Goal: Complete application form: Complete application form

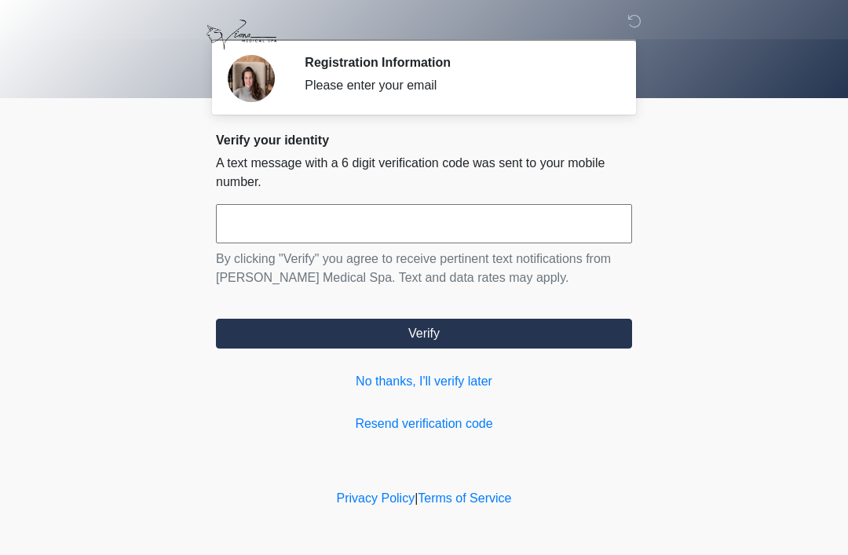
click at [405, 233] on input "text" at bounding box center [424, 223] width 416 height 39
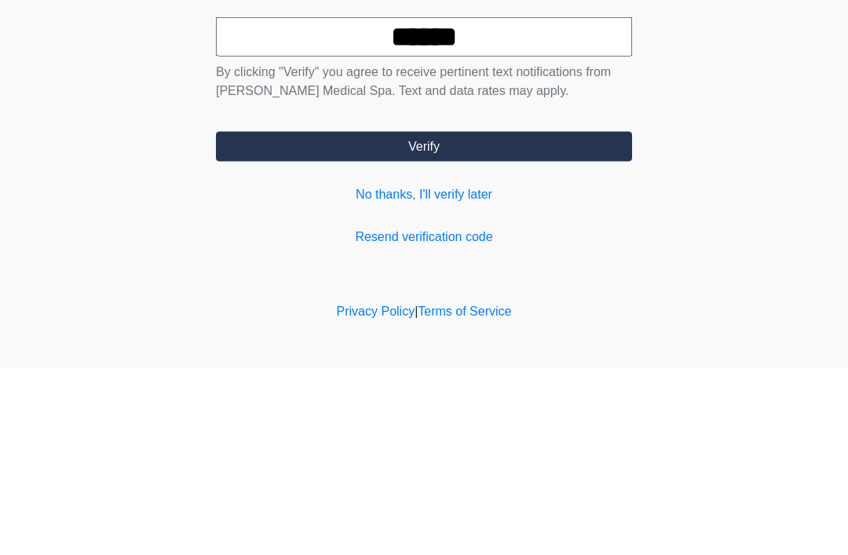
type input "******"
click at [419, 319] on button "Verify" at bounding box center [424, 334] width 416 height 30
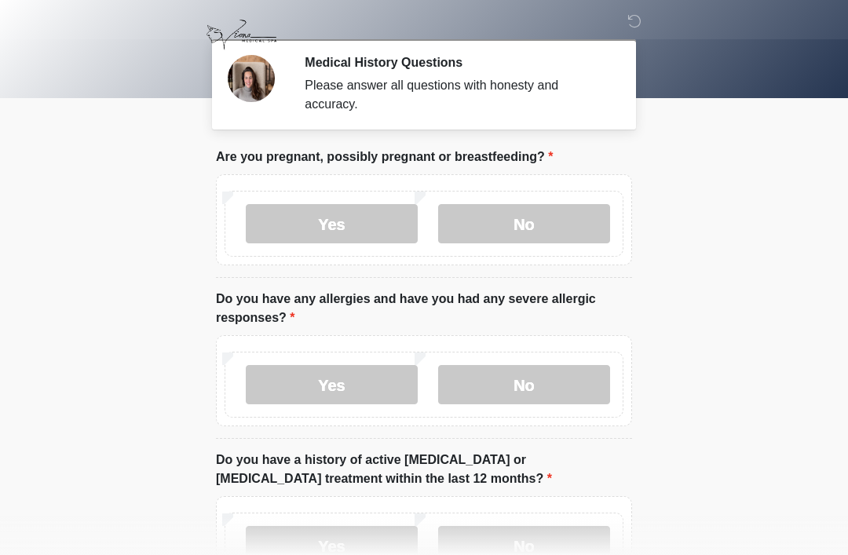
click at [533, 228] on label "No" at bounding box center [524, 223] width 172 height 39
click at [532, 389] on label "No" at bounding box center [524, 384] width 172 height 39
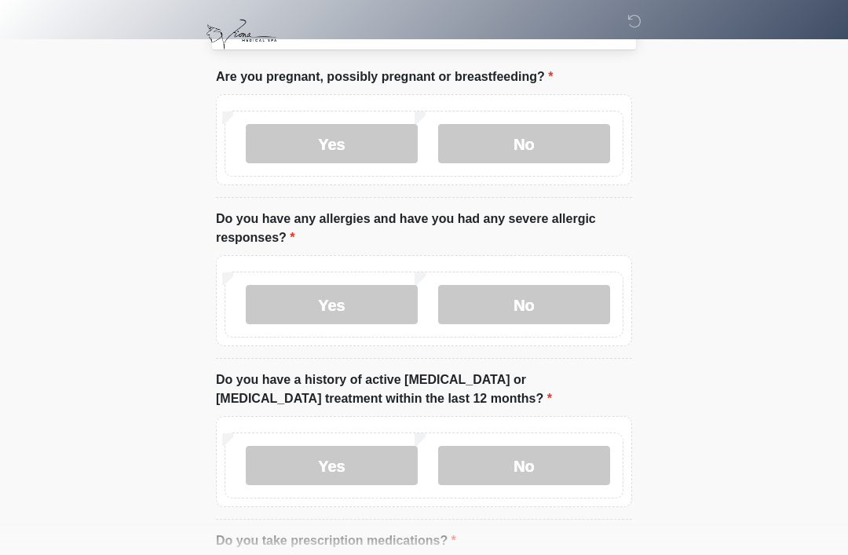
scroll to position [80, 0]
click at [554, 471] on label "No" at bounding box center [524, 465] width 172 height 39
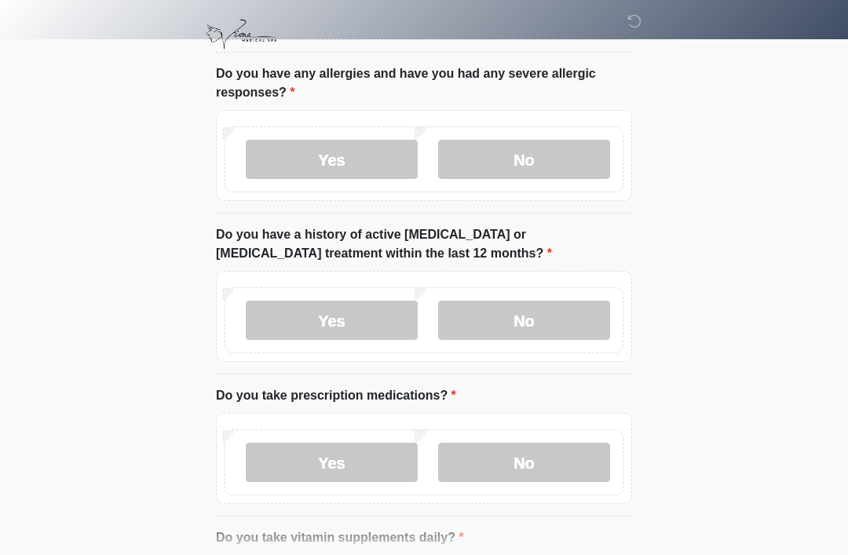
click at [345, 480] on label "Yes" at bounding box center [332, 462] width 172 height 39
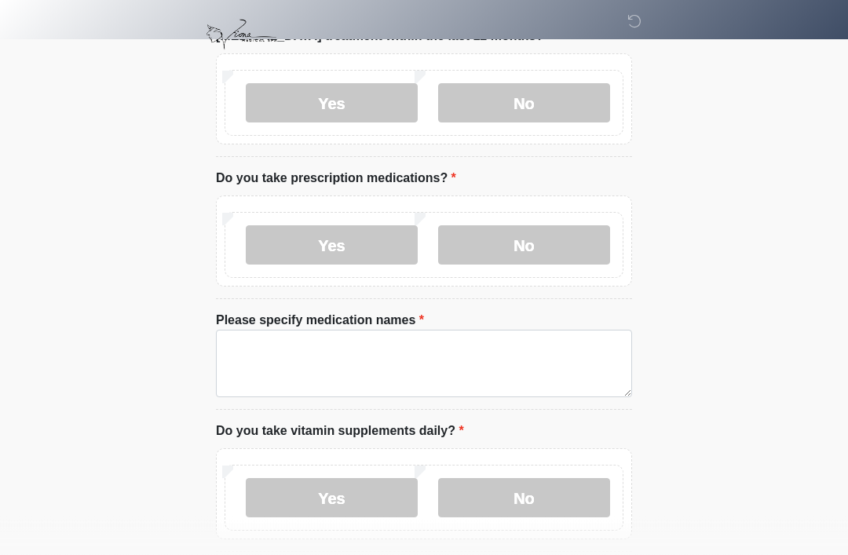
scroll to position [443, 0]
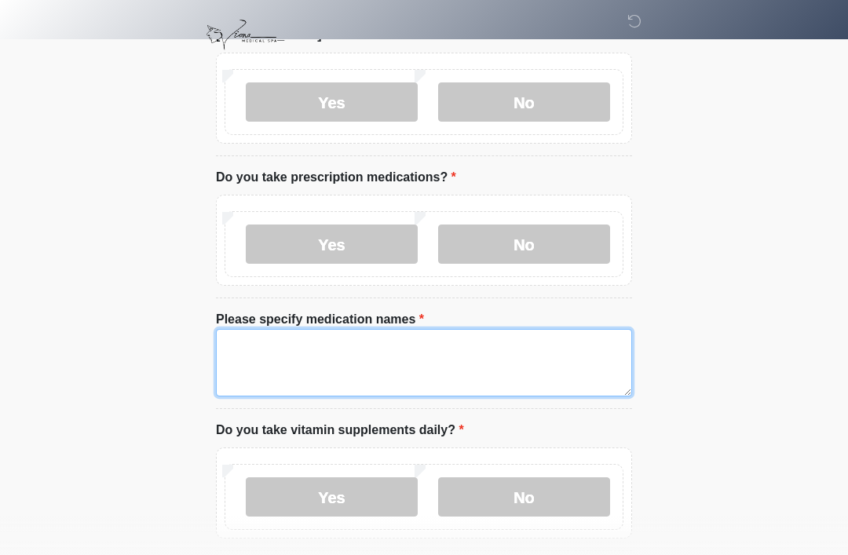
click at [278, 355] on textarea "Please specify medication names" at bounding box center [424, 362] width 416 height 67
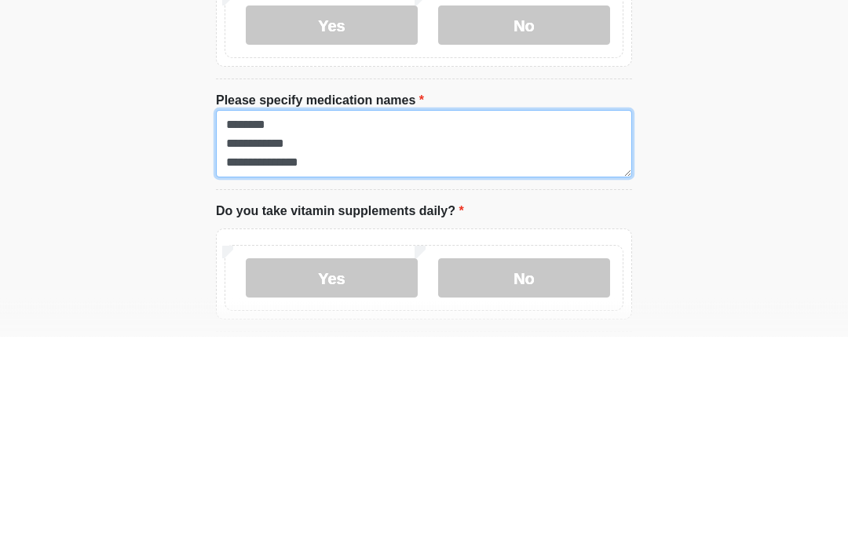
scroll to position [13, 0]
click at [326, 329] on textarea "**********" at bounding box center [424, 362] width 416 height 67
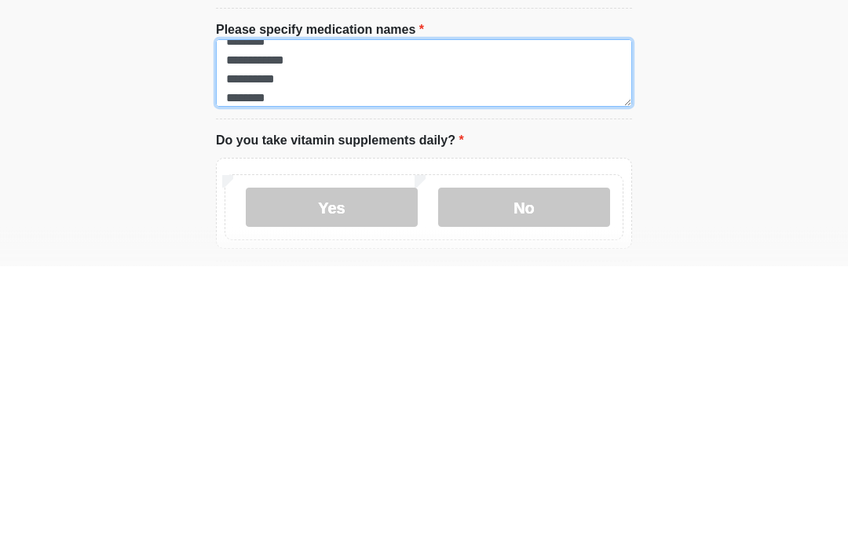
type textarea "**********"
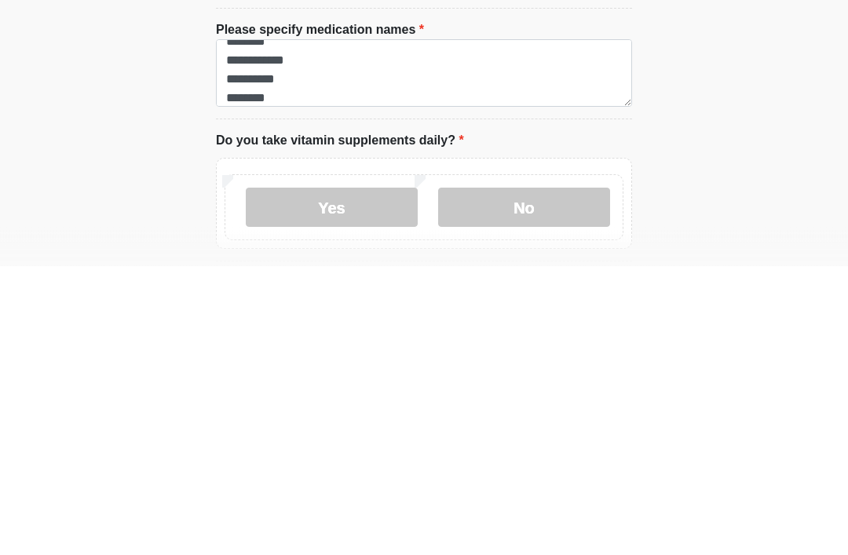
click at [332, 477] on label "Yes" at bounding box center [332, 496] width 172 height 39
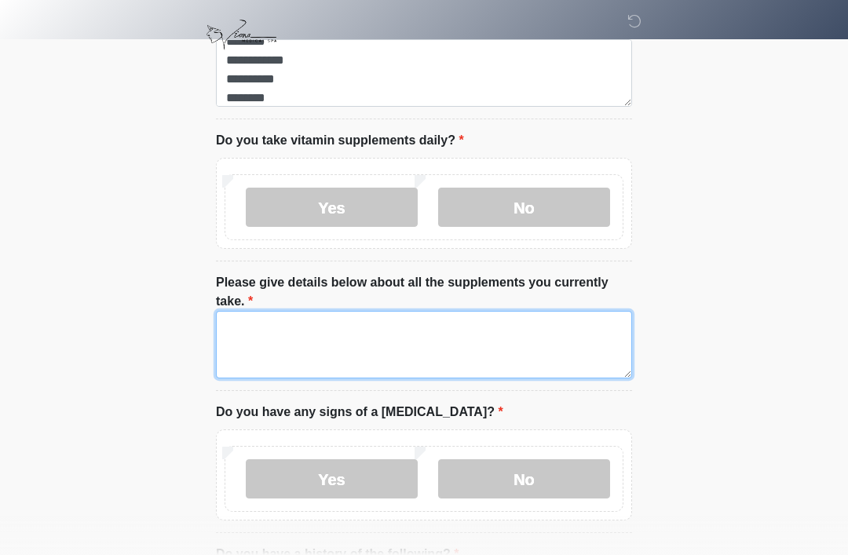
click at [298, 325] on textarea "Please give details below about all the supplements you currently take." at bounding box center [424, 344] width 416 height 67
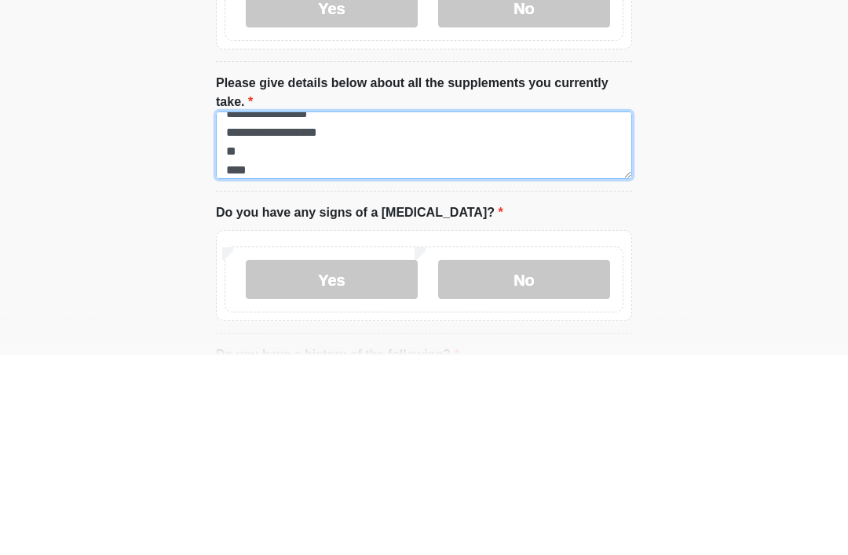
scroll to position [31, 0]
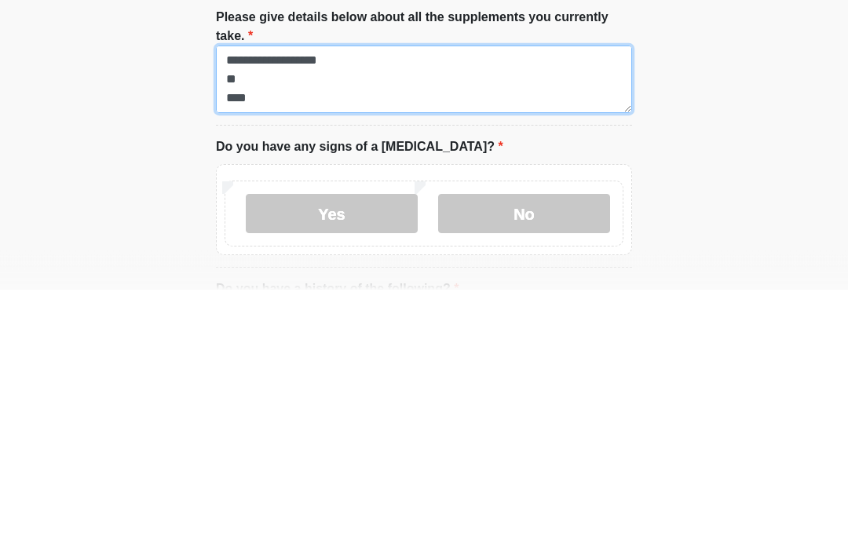
type textarea "**********"
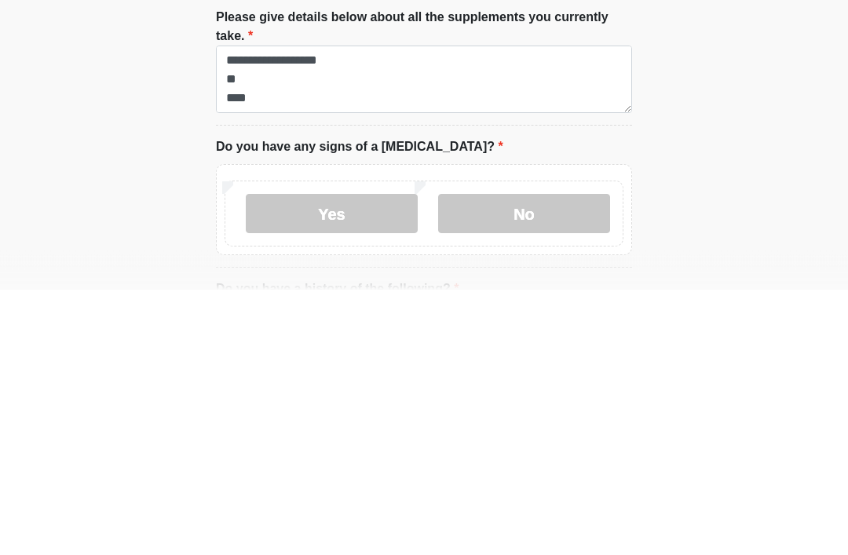
click at [523, 460] on label "No" at bounding box center [524, 479] width 172 height 39
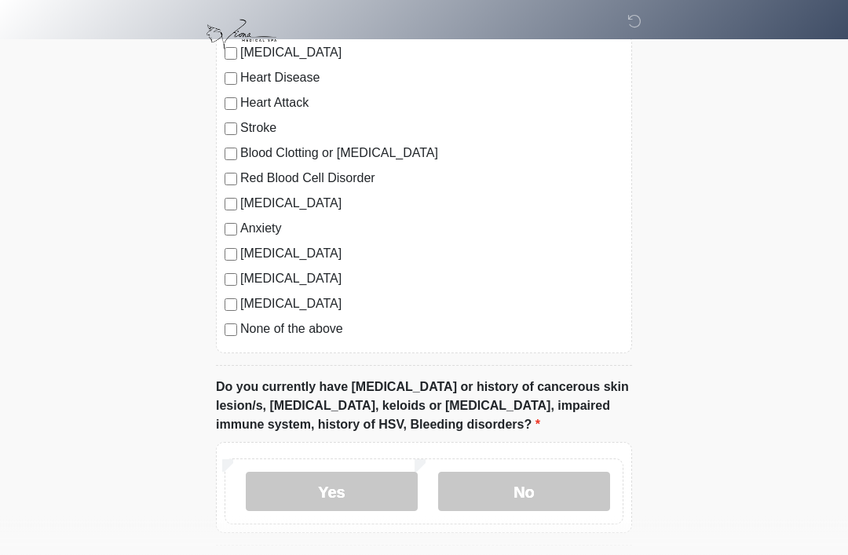
scroll to position [1293, 0]
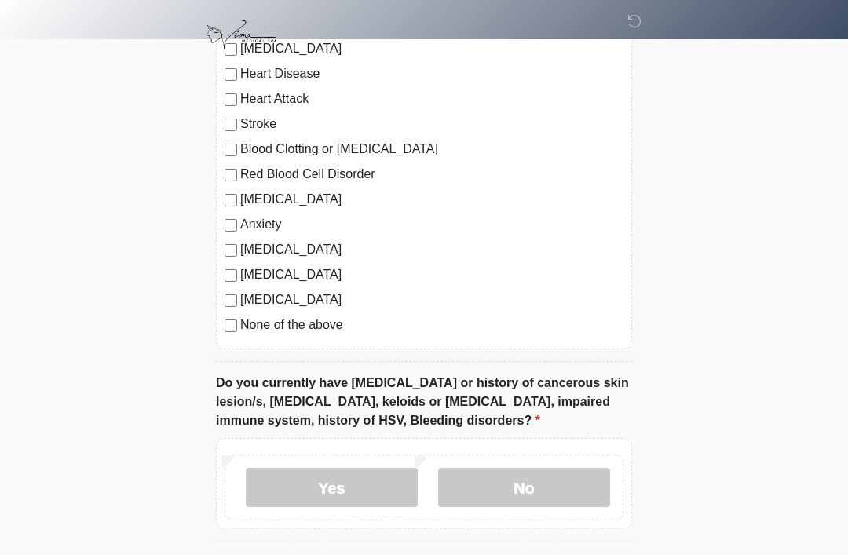
click at [550, 488] on label "No" at bounding box center [524, 487] width 172 height 39
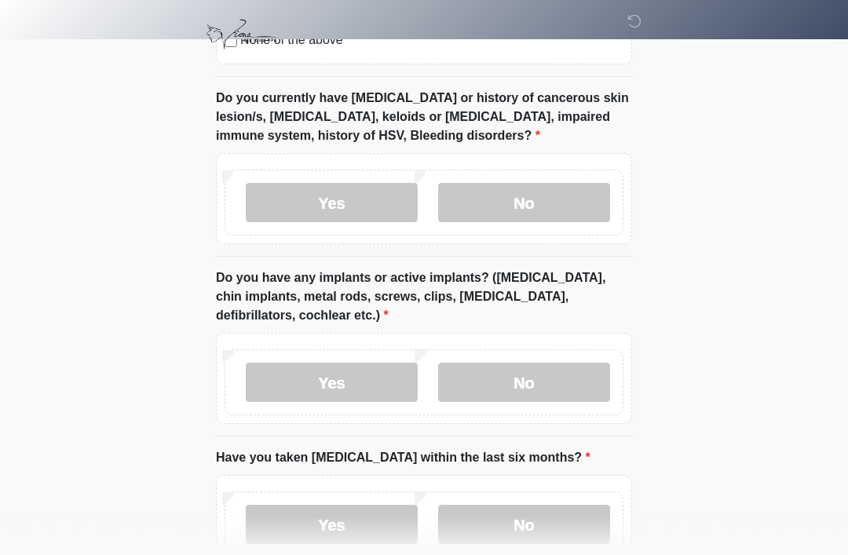
scroll to position [1577, 0]
click at [531, 377] on label "No" at bounding box center [524, 382] width 172 height 39
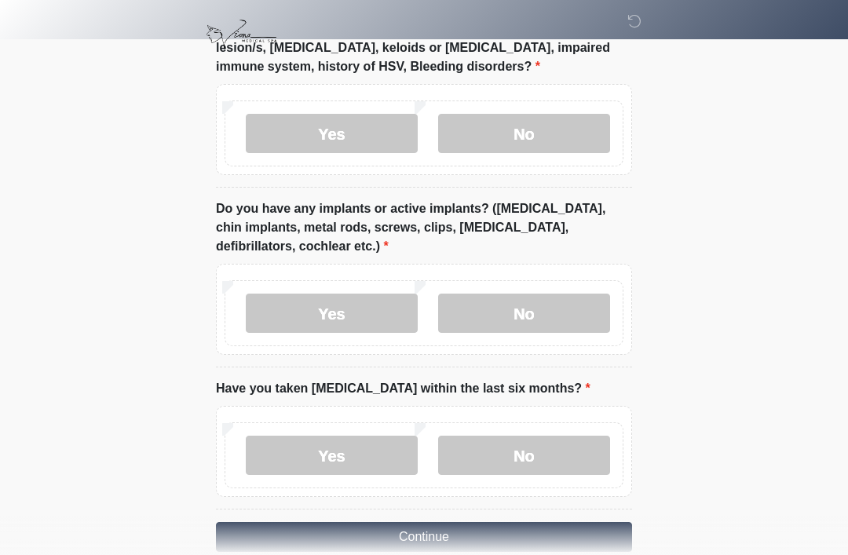
scroll to position [1673, 0]
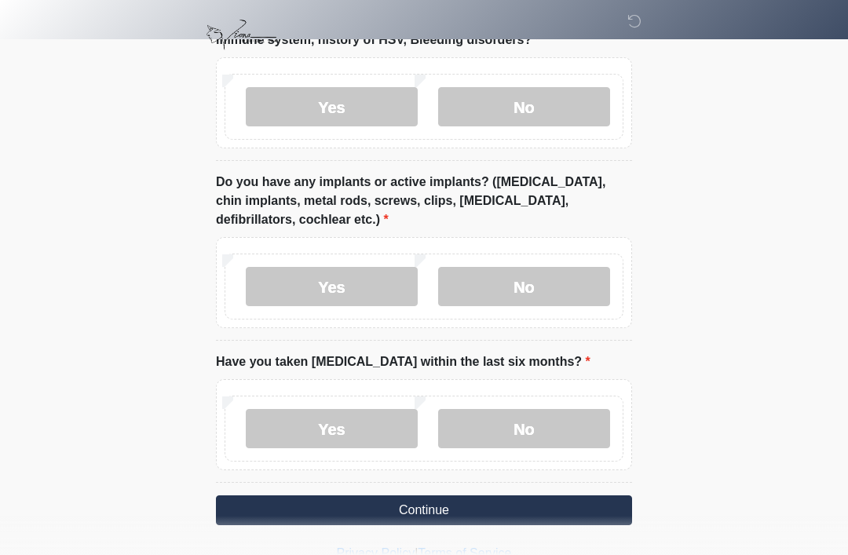
click at [527, 432] on label "No" at bounding box center [524, 428] width 172 height 39
click at [434, 505] on button "Continue" at bounding box center [424, 510] width 416 height 30
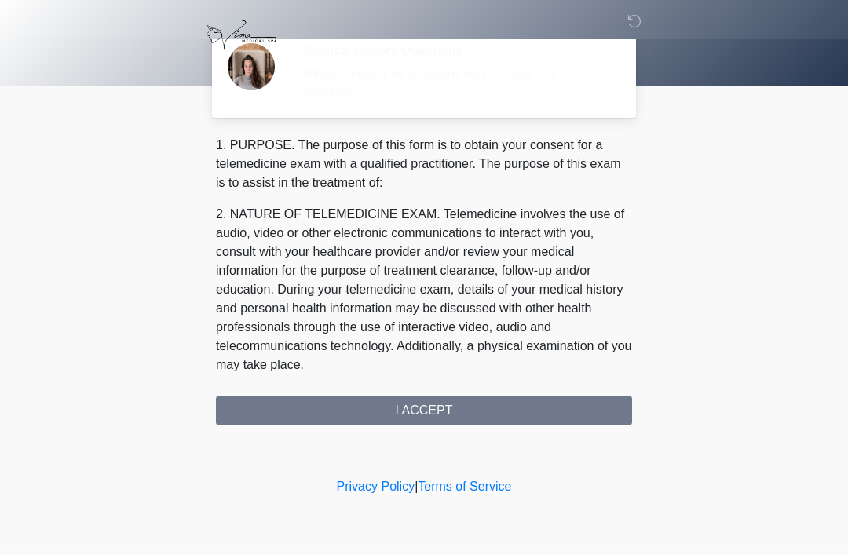
scroll to position [0, 0]
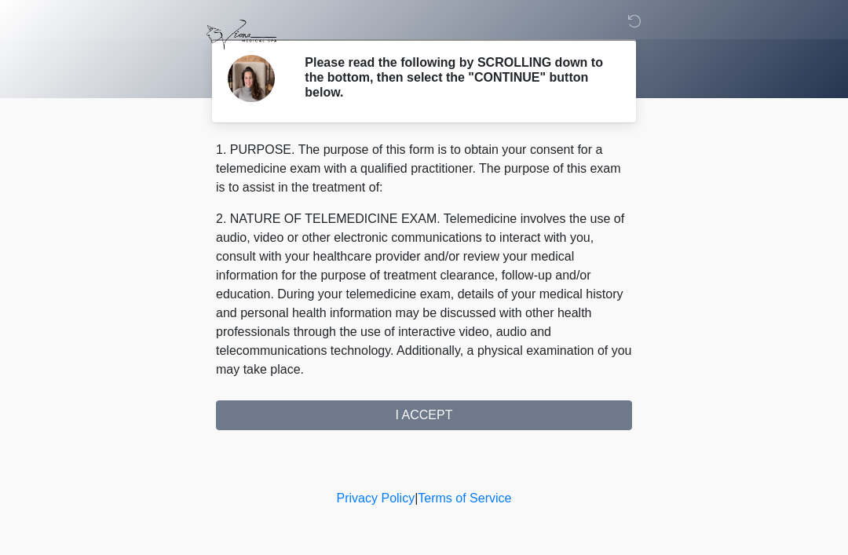
click at [437, 414] on div "1. PURPOSE. The purpose of this form is to obtain your consent for a telemedici…" at bounding box center [424, 285] width 416 height 290
click at [419, 421] on div "1. PURPOSE. The purpose of this form is to obtain your consent for a telemedici…" at bounding box center [424, 285] width 416 height 290
click at [458, 322] on p "2. NATURE OF TELEMEDICINE EXAM. Telemedicine involves the use of audio, video o…" at bounding box center [424, 295] width 416 height 170
click at [435, 410] on div "1. PURPOSE. The purpose of this form is to obtain your consent for a telemedici…" at bounding box center [424, 285] width 416 height 290
click at [422, 416] on div "1. PURPOSE. The purpose of this form is to obtain your consent for a telemedici…" at bounding box center [424, 285] width 416 height 290
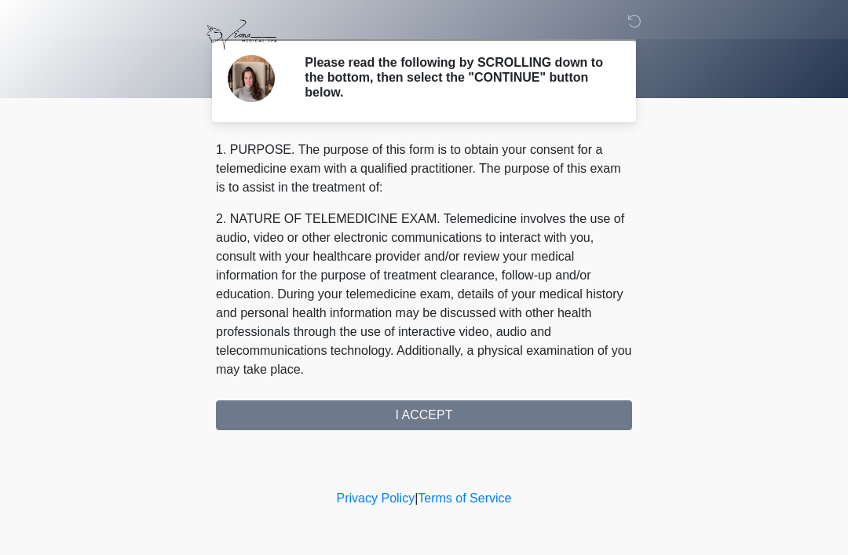
click at [421, 416] on div "1. PURPOSE. The purpose of this form is to obtain your consent for a telemedici…" at bounding box center [424, 285] width 416 height 290
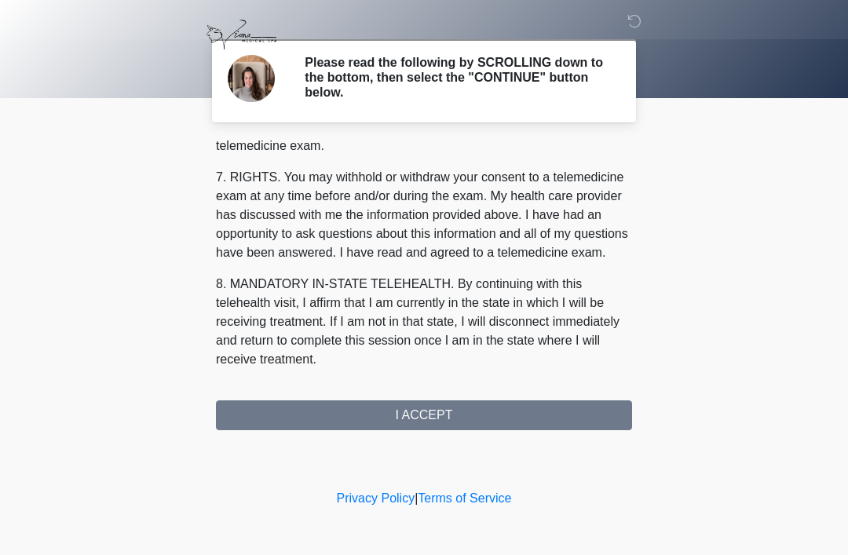
scroll to position [669, 0]
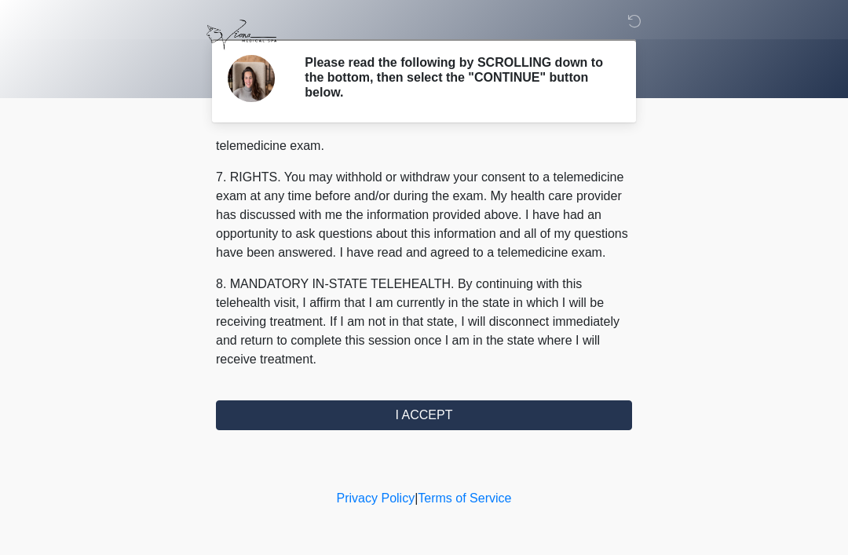
click at [430, 411] on button "I ACCEPT" at bounding box center [424, 415] width 416 height 30
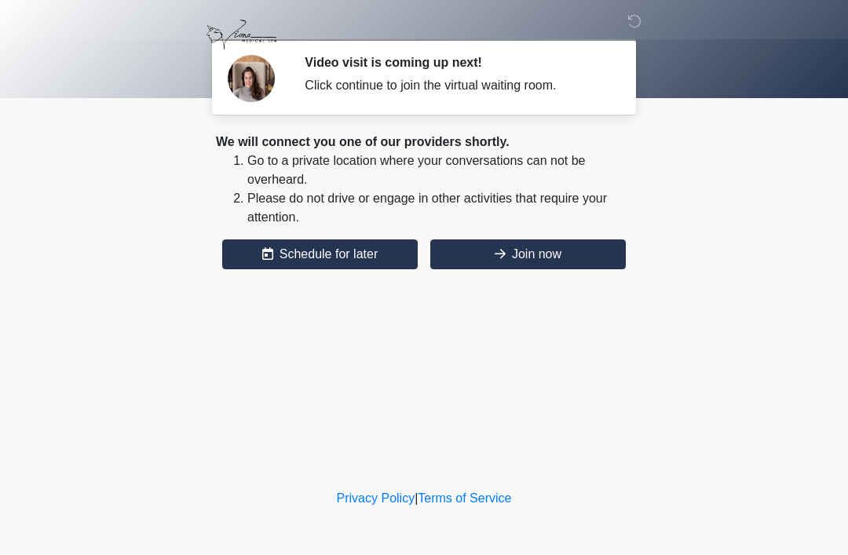
click at [527, 245] on button "Join now" at bounding box center [527, 254] width 195 height 30
